Goal: Download file/media

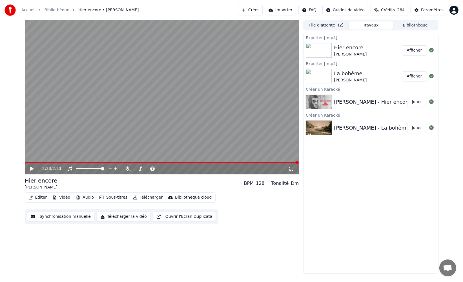
click at [411, 128] on button "Jouer" at bounding box center [418, 128] width 20 height 10
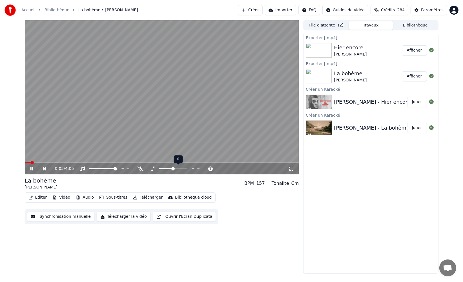
click at [192, 168] on icon at bounding box center [193, 169] width 5 height 6
click at [54, 163] on span at bounding box center [162, 162] width 274 height 1
click at [193, 169] on icon at bounding box center [193, 169] width 3 height 1
click at [112, 162] on span at bounding box center [68, 162] width 87 height 1
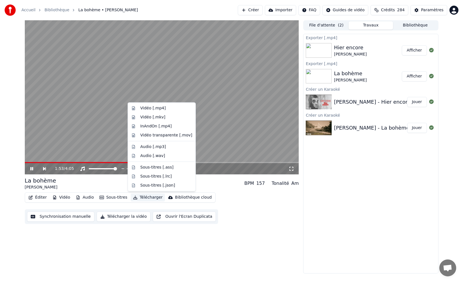
click at [144, 196] on button "Télécharger" at bounding box center [148, 198] width 34 height 8
click at [151, 109] on div "Vidéo [.mp4]" at bounding box center [152, 108] width 25 height 6
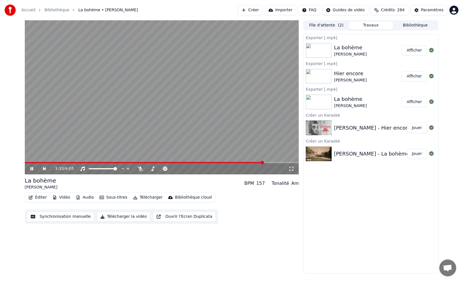
click at [412, 22] on button "Bibliothèque" at bounding box center [415, 25] width 45 height 8
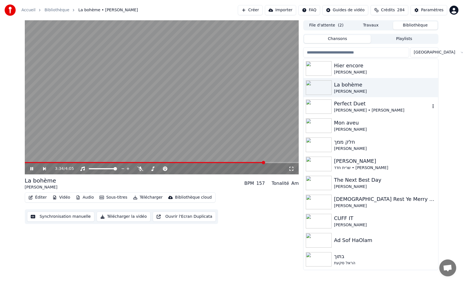
click at [383, 103] on div "Perfect Duet" at bounding box center [382, 104] width 96 height 8
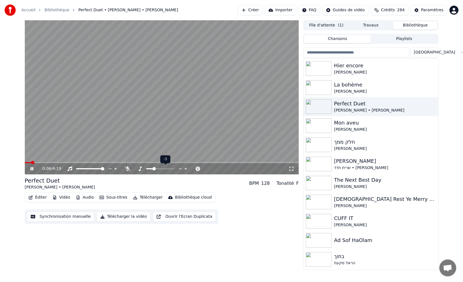
click at [186, 169] on icon at bounding box center [185, 169] width 3 height 3
click at [122, 163] on span at bounding box center [162, 162] width 274 height 1
